Goal: Task Accomplishment & Management: Use online tool/utility

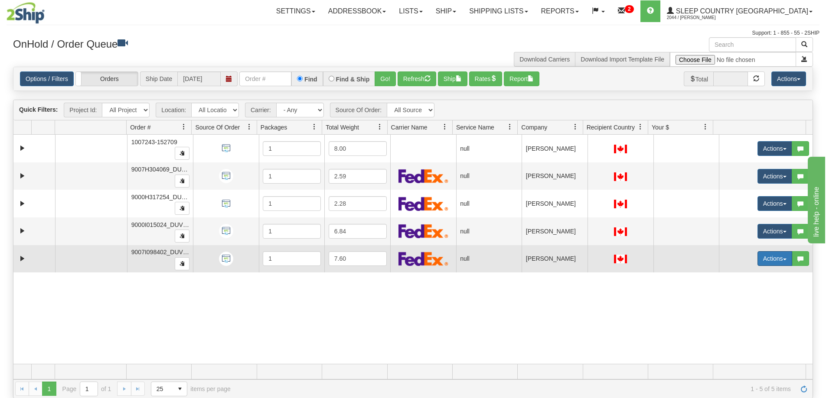
click at [780, 257] on button "Actions" at bounding box center [774, 258] width 35 height 15
click at [734, 276] on span "Open" at bounding box center [735, 275] width 21 height 7
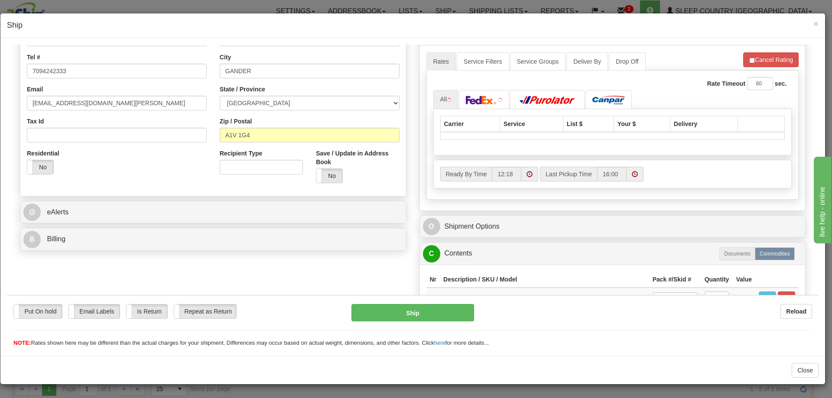
scroll to position [217, 0]
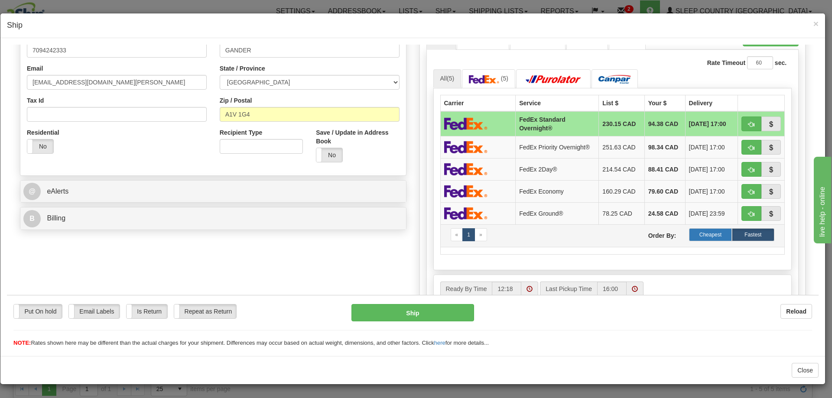
click at [705, 234] on label "Cheapest" at bounding box center [710, 234] width 42 height 13
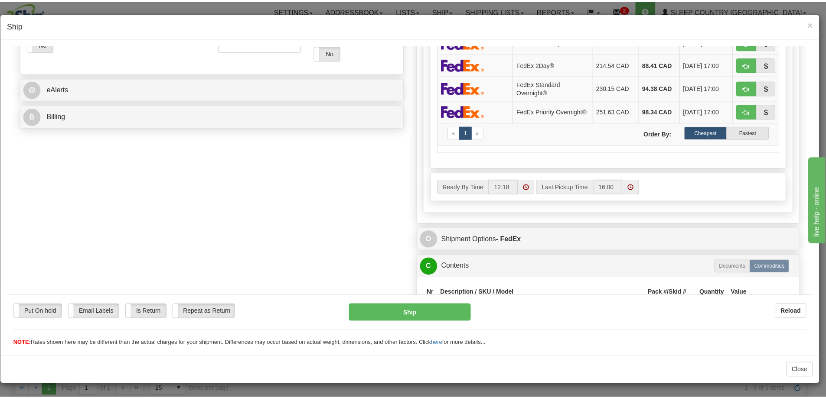
scroll to position [390, 0]
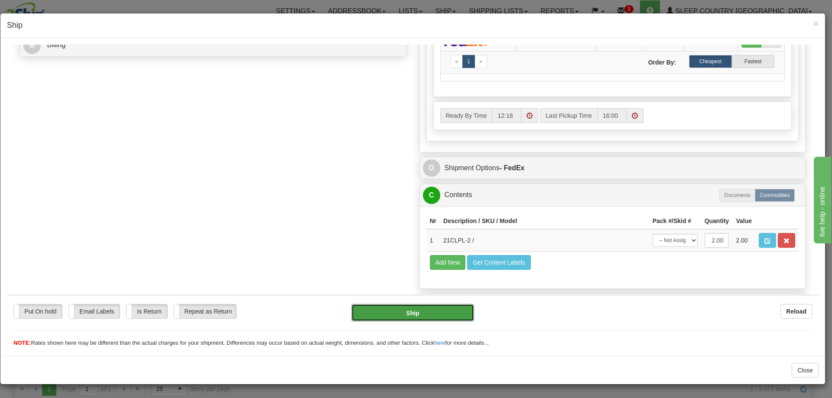
click at [408, 311] on button "Ship" at bounding box center [413, 312] width 122 height 17
type input "92"
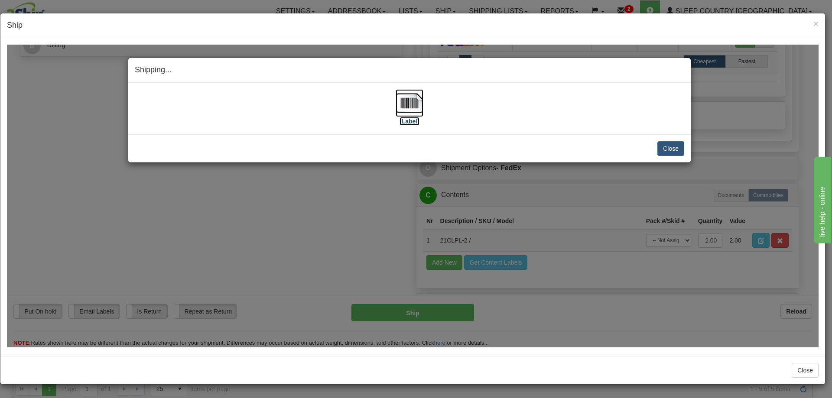
click at [410, 104] on img at bounding box center [410, 103] width 28 height 28
click at [520, 106] on div "[Label]" at bounding box center [410, 108] width 550 height 39
click at [674, 144] on button "Close" at bounding box center [671, 148] width 27 height 15
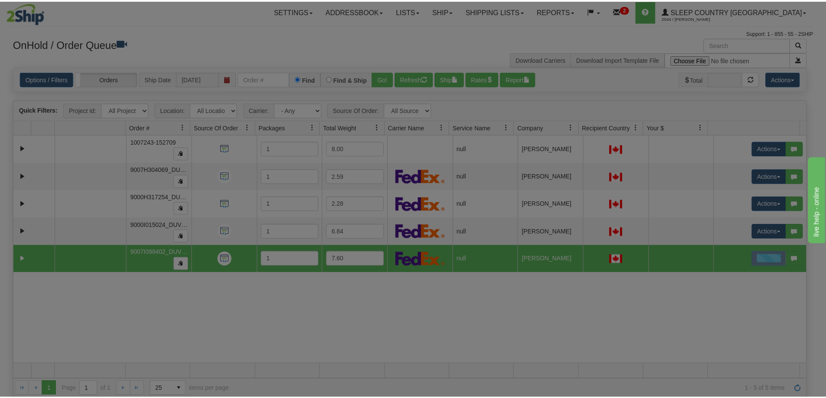
scroll to position [0, 0]
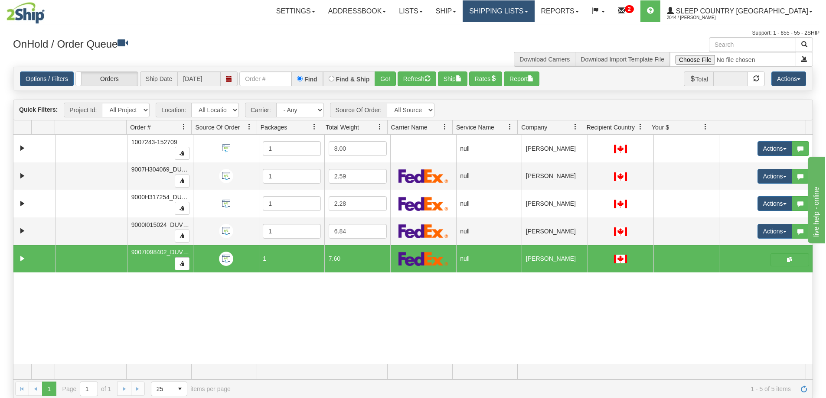
click at [534, 9] on link "Shipping lists" at bounding box center [499, 11] width 72 height 22
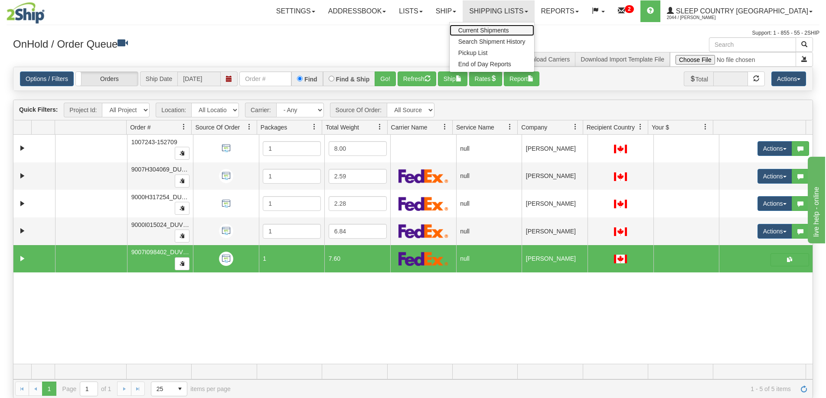
click at [509, 29] on span "Current Shipments" at bounding box center [483, 30] width 51 height 7
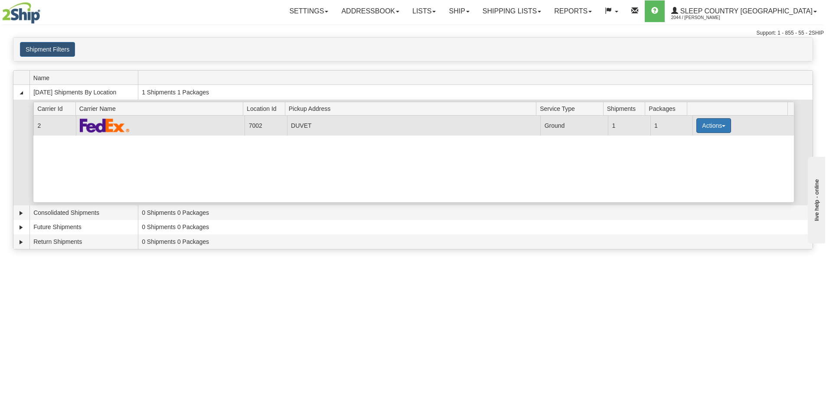
click at [720, 122] on button "Actions" at bounding box center [713, 125] width 35 height 15
click at [693, 163] on span "Pickup" at bounding box center [681, 164] width 23 height 6
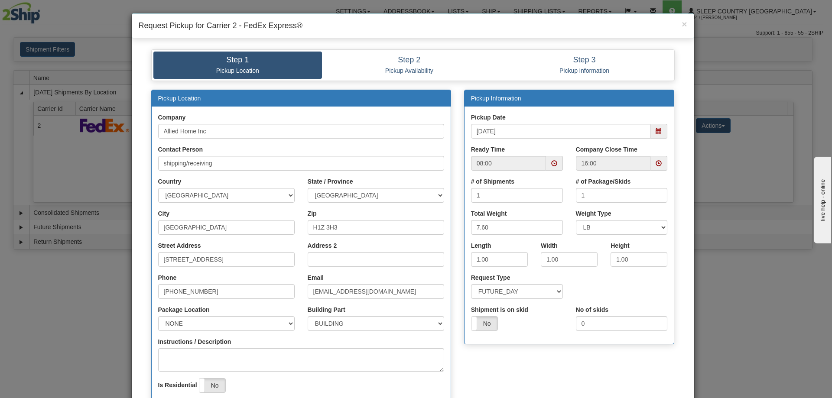
click at [656, 162] on span at bounding box center [659, 163] width 6 height 6
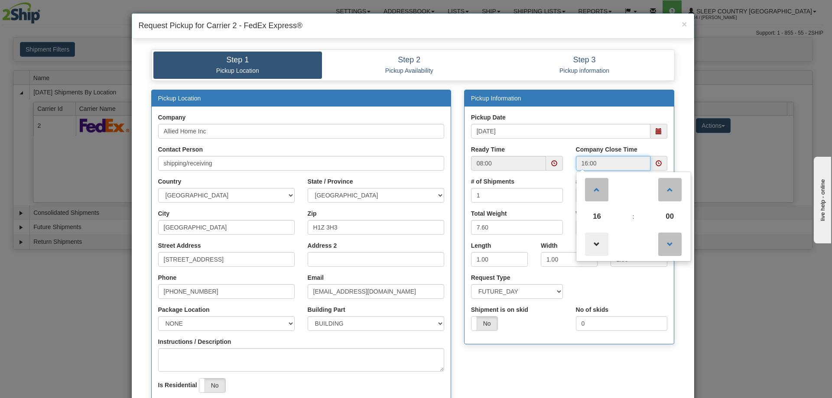
click at [592, 244] on span at bounding box center [596, 244] width 23 height 23
type input "15:00"
click at [540, 360] on div "Pickup Location Company Allied Home Inc Contact Person shipping/receiving Count…" at bounding box center [413, 263] width 537 height 347
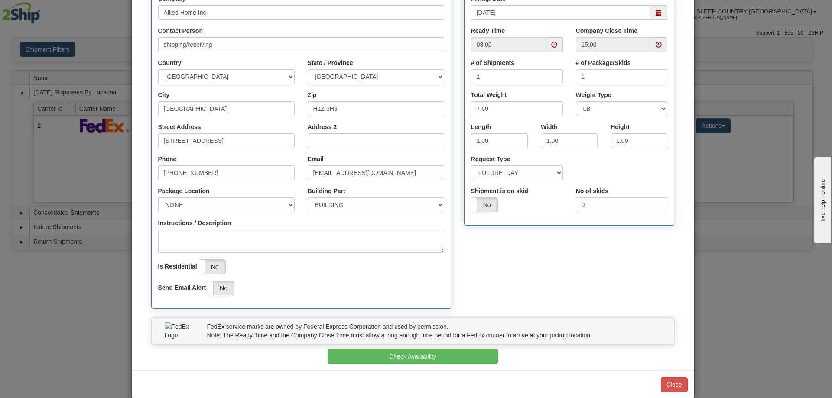
scroll to position [133, 0]
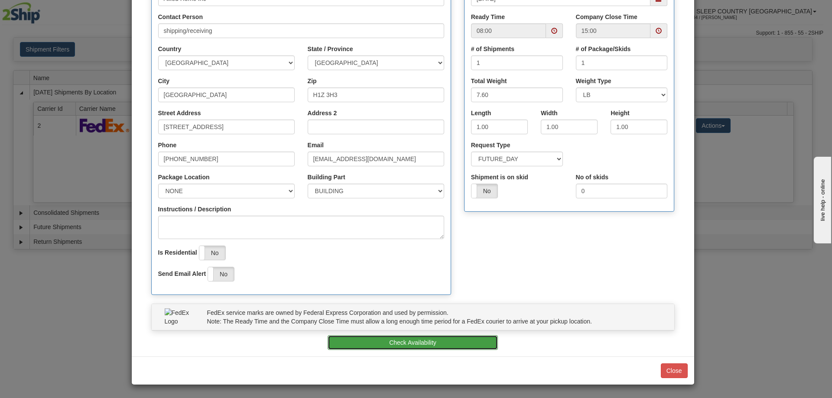
click at [398, 340] on button "Check Availability" at bounding box center [413, 343] width 170 height 15
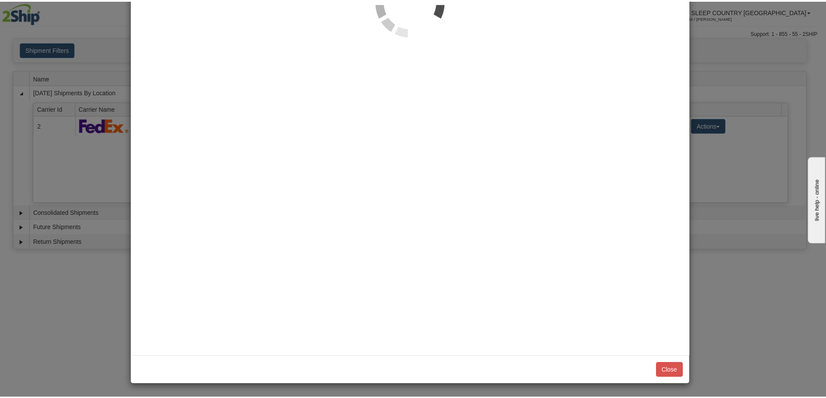
scroll to position [0, 0]
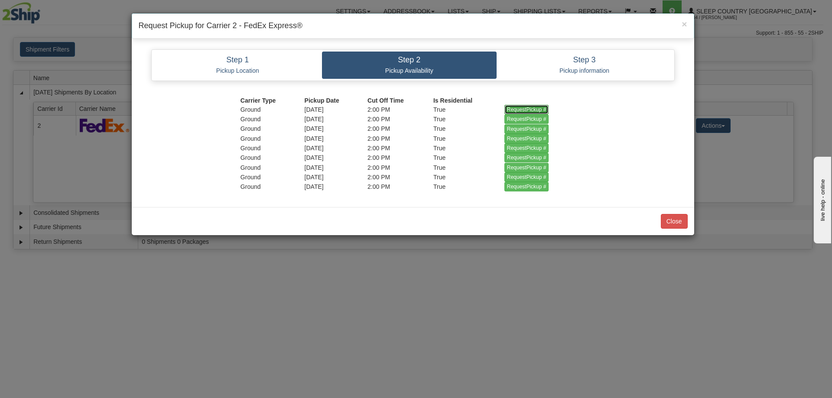
click at [524, 108] on input "RequestPickup #" at bounding box center [527, 110] width 45 height 10
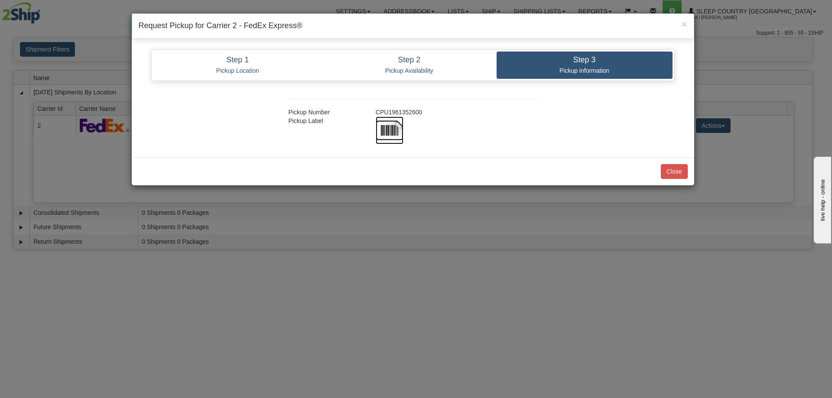
click at [392, 129] on img at bounding box center [390, 131] width 28 height 28
drag, startPoint x: 530, startPoint y: 121, endPoint x: 550, endPoint y: 128, distance: 21.5
click at [532, 121] on div at bounding box center [456, 131] width 175 height 28
click at [676, 172] on button "Close" at bounding box center [674, 171] width 27 height 15
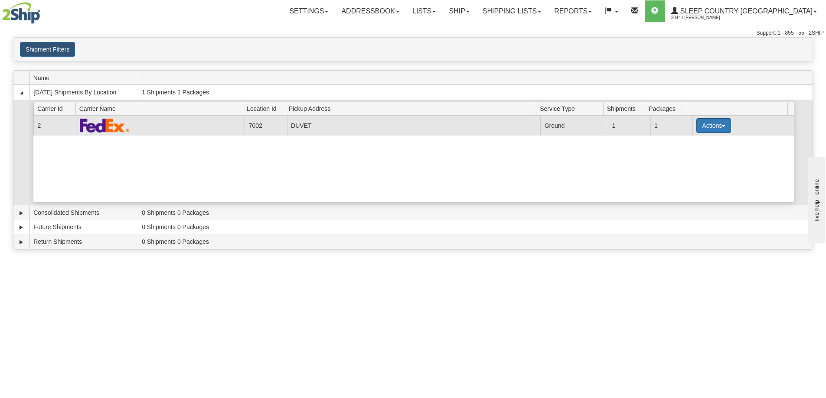
click at [722, 126] on span "button" at bounding box center [723, 126] width 3 height 2
click at [686, 153] on span "Close" at bounding box center [680, 153] width 20 height 6
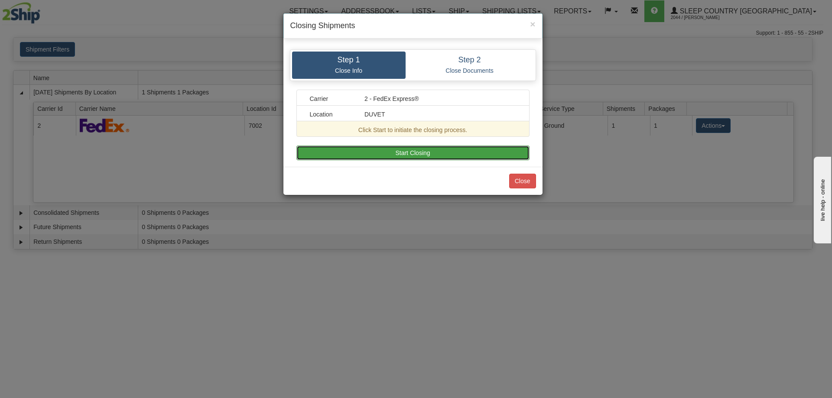
click at [405, 153] on button "Start Closing" at bounding box center [413, 153] width 233 height 15
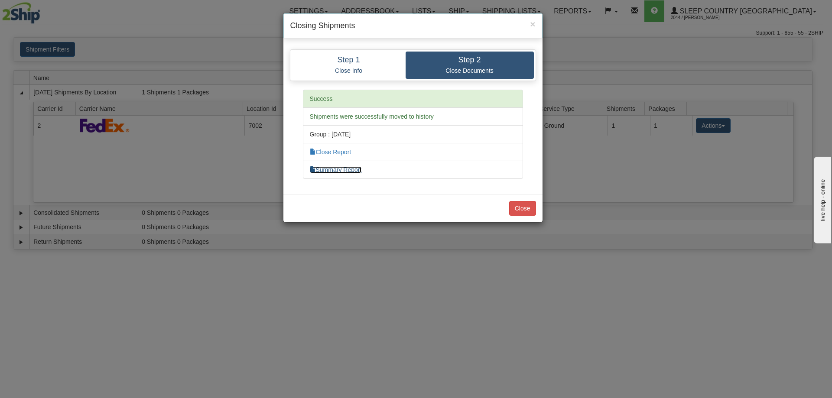
click at [341, 170] on link "Summary Report" at bounding box center [336, 169] width 52 height 7
click at [343, 153] on link "Close Report" at bounding box center [331, 152] width 42 height 7
click at [522, 206] on button "Close" at bounding box center [522, 208] width 27 height 15
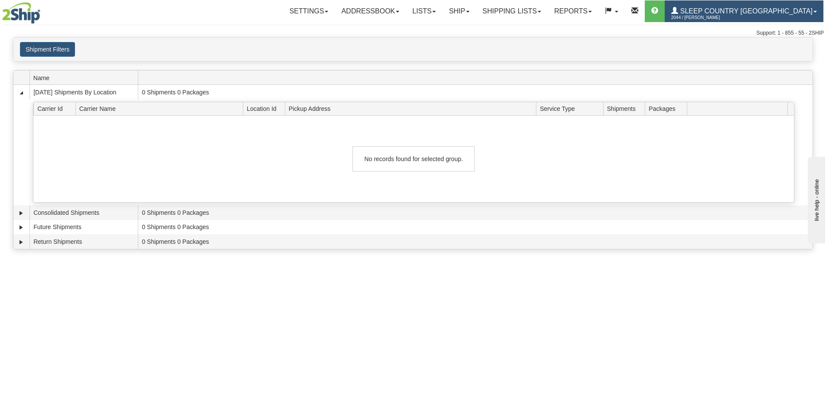
click at [736, 15] on span "2044 / [PERSON_NAME]" at bounding box center [703, 17] width 65 height 9
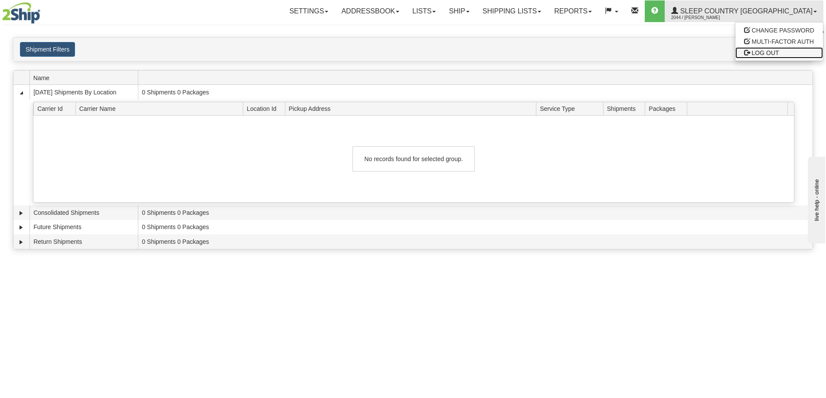
click at [766, 52] on span "LOG OUT" at bounding box center [765, 52] width 27 height 7
